Goal: Task Accomplishment & Management: Manage account settings

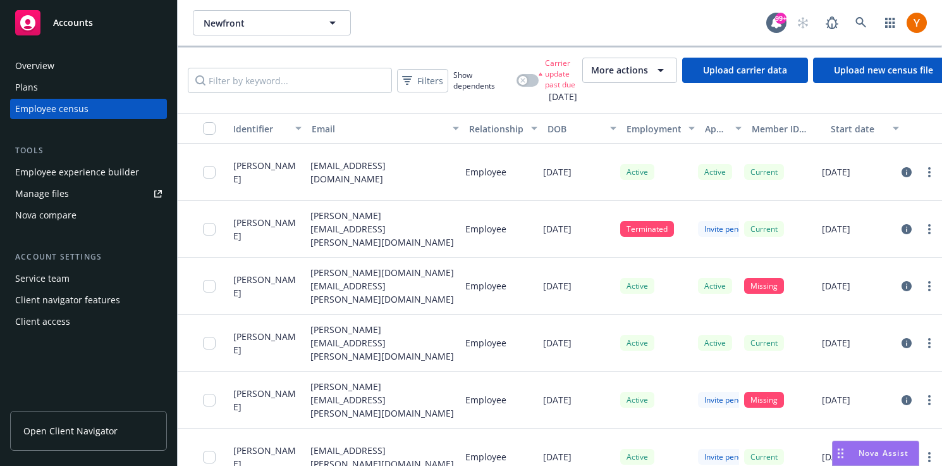
click at [95, 297] on div "Client navigator features" at bounding box center [67, 300] width 105 height 20
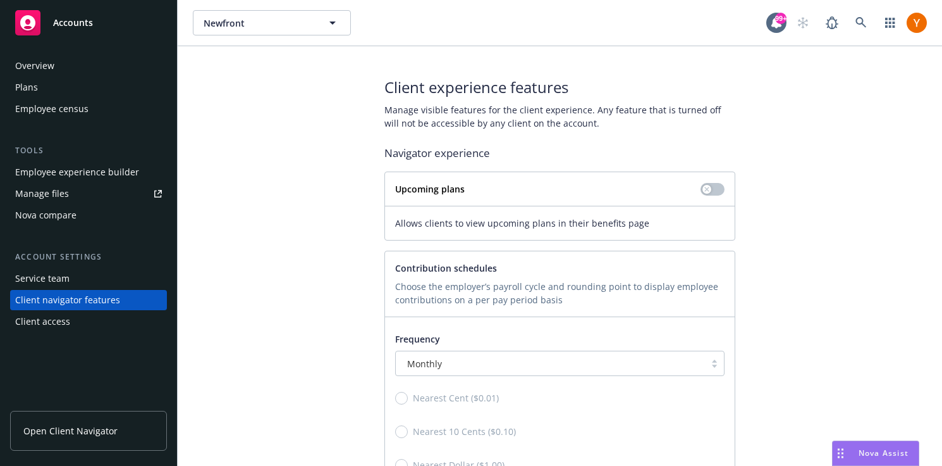
click at [130, 426] on link "Open Client Navigator" at bounding box center [88, 431] width 157 height 40
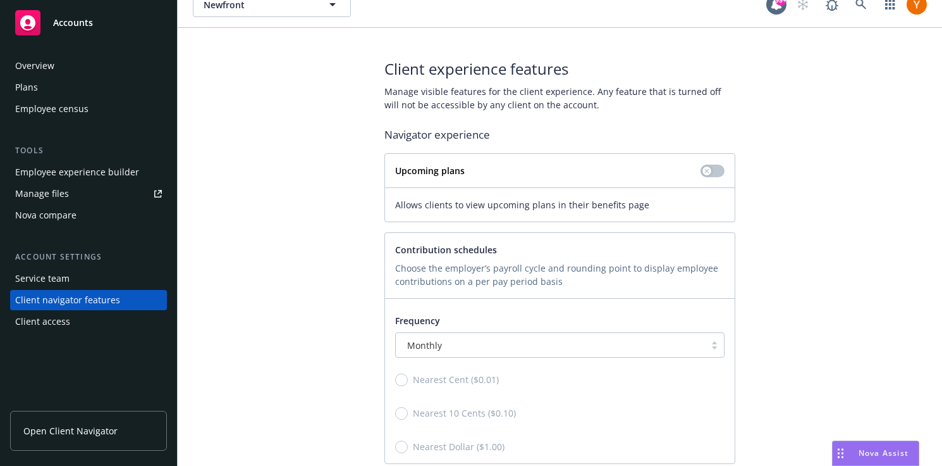
scroll to position [1, 0]
